Goal: Task Accomplishment & Management: Complete application form

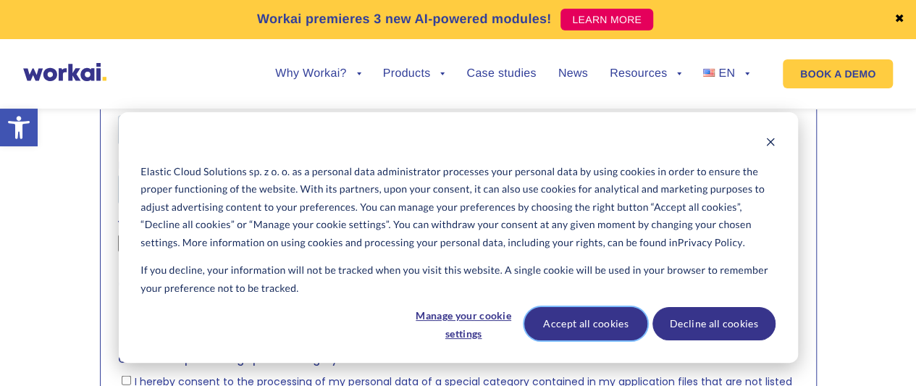
click at [566, 328] on button "Accept all cookies" at bounding box center [585, 323] width 123 height 33
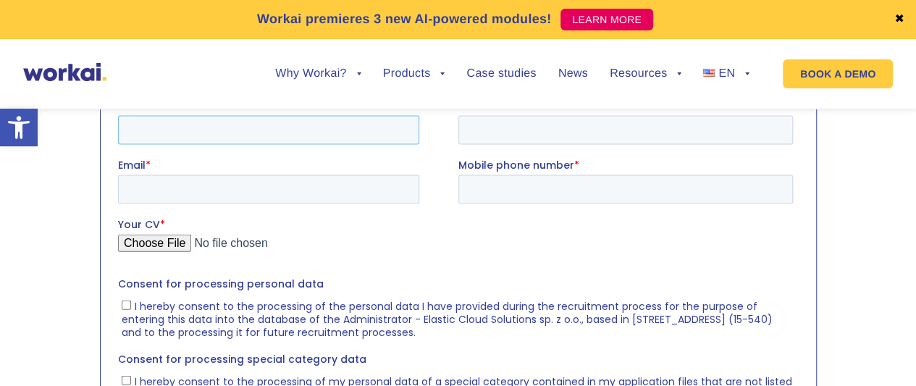
click at [184, 127] on input "First name *" at bounding box center [267, 129] width 301 height 29
type input "[PERSON_NAME]"
type input "Kulkarni"
type input "[PERSON_NAME][EMAIL_ADDRESS][DOMAIN_NAME]"
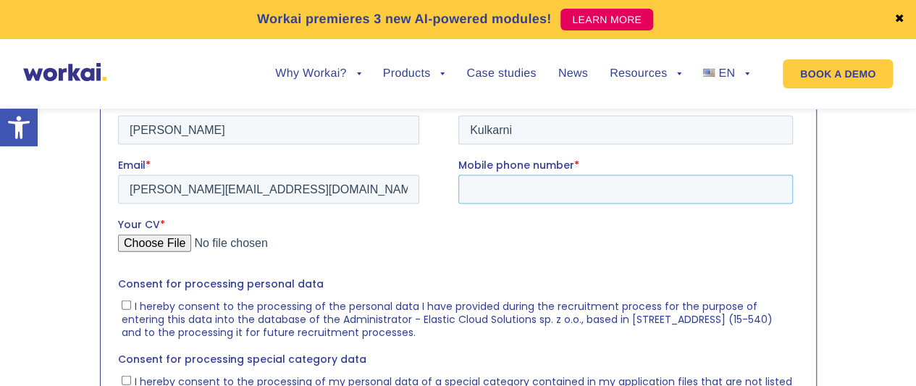
type input "[PHONE_NUMBER]"
click at [133, 242] on input "Your CV *" at bounding box center [454, 248] width 675 height 29
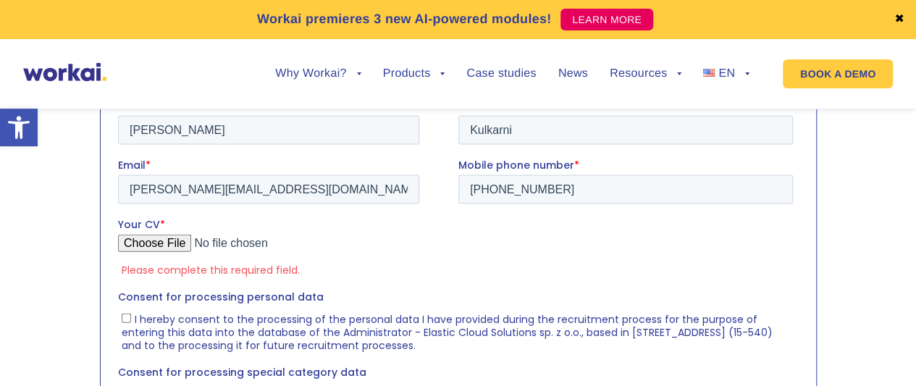
type input "C:\fakepath\[PERSON_NAME].pdf"
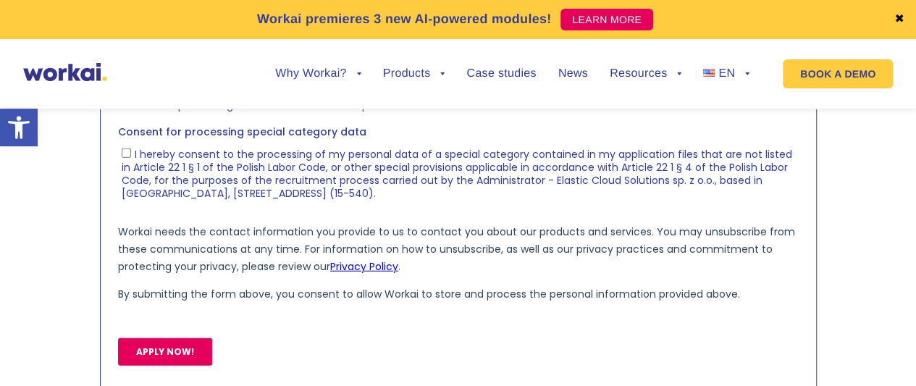
scroll to position [1583, 0]
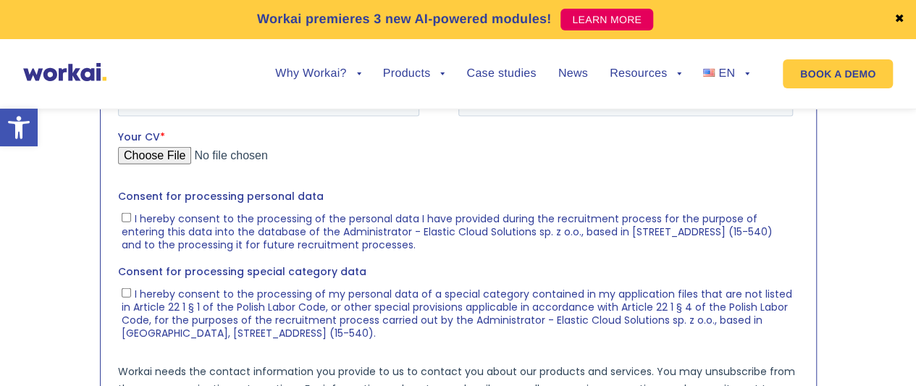
click at [124, 215] on input "I hereby consent to the processing of the personal data I have provided during …" at bounding box center [125, 216] width 9 height 9
checkbox input "true"
click at [125, 289] on input "I hereby consent to the processing of my personal data of a special category co…" at bounding box center [125, 291] width 9 height 9
checkbox input "true"
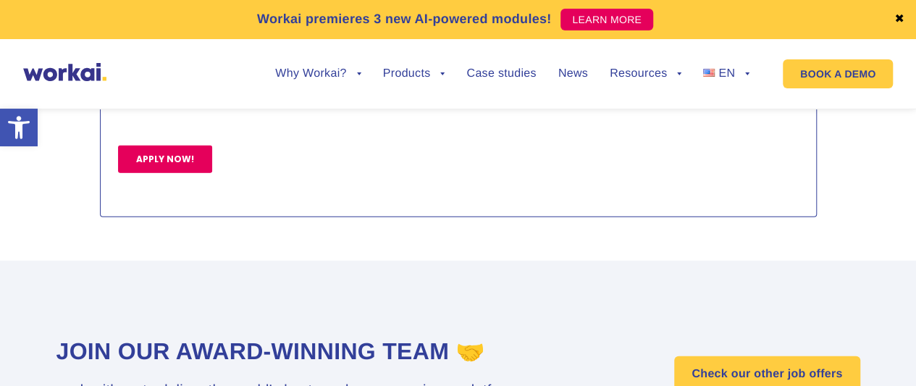
scroll to position [1794, 0]
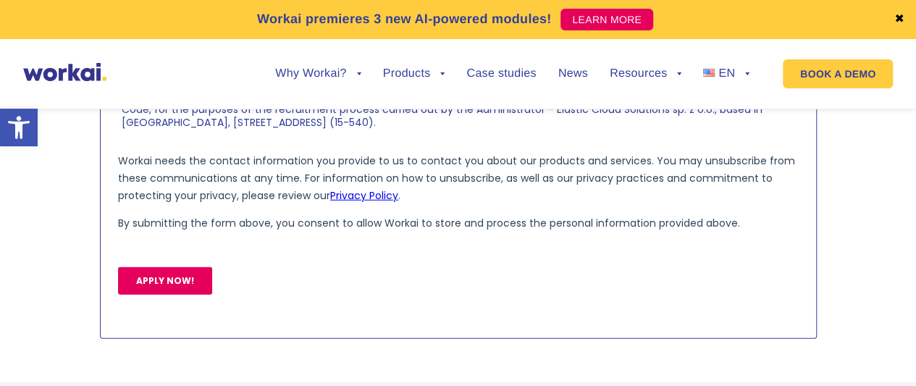
click at [154, 277] on input "APPLY NOW!" at bounding box center [164, 281] width 94 height 28
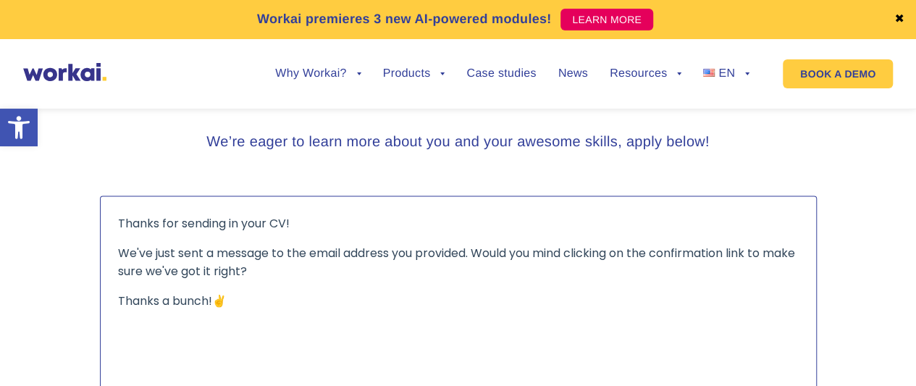
scroll to position [1372, 0]
